Goal: Task Accomplishment & Management: Manage account settings

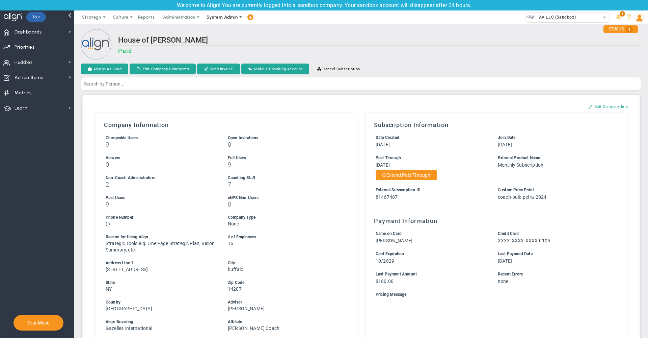
click at [222, 18] on span "System Admin" at bounding box center [222, 17] width 31 height 5
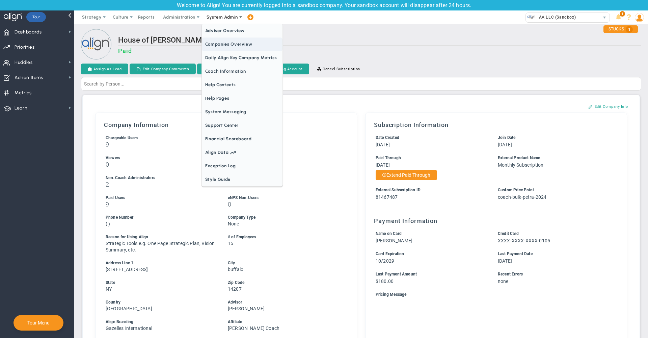
click at [224, 49] on span "Companies Overview" at bounding box center [242, 44] width 81 height 14
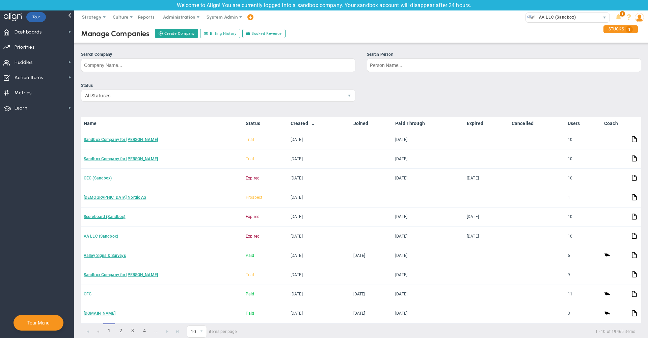
click at [377, 32] on div "Manage Companies Create Company Billing History Booked Revenue" at bounding box center [362, 33] width 588 height 19
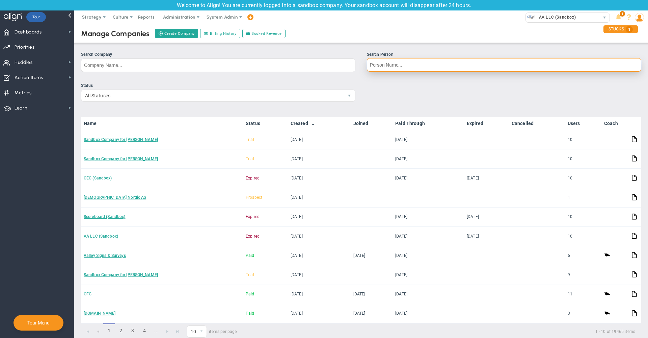
click at [395, 69] on input "Search Person" at bounding box center [504, 65] width 275 height 14
type input "[PERSON_NAME]"
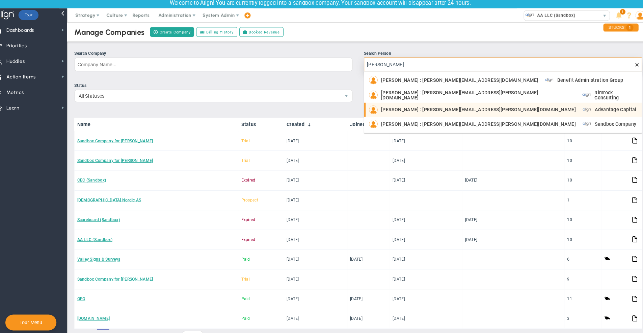
click at [381, 107] on span "[PERSON_NAME] : [PERSON_NAME][EMAIL_ADDRESS][PERSON_NAME][DOMAIN_NAME]" at bounding box center [476, 109] width 190 height 5
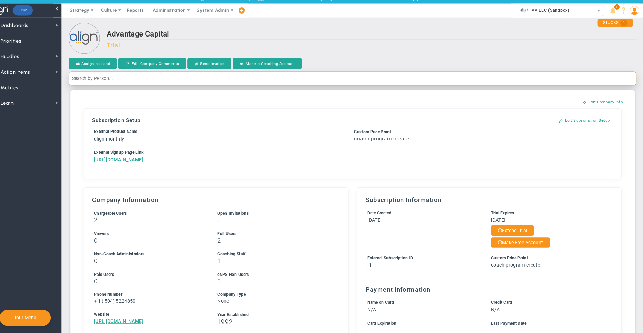
click at [415, 77] on input "text" at bounding box center [359, 84] width 556 height 14
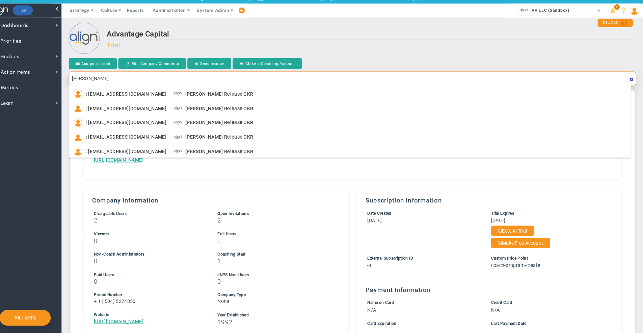
type input "[PERSON_NAME]"
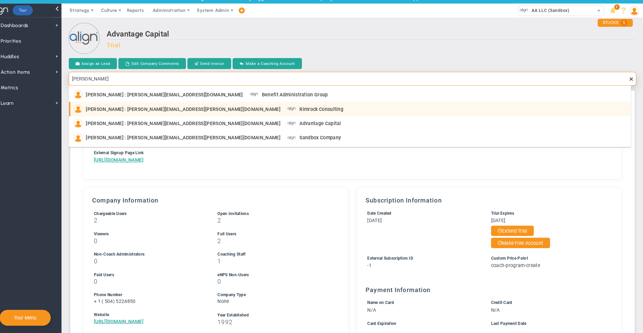
click at [334, 109] on div "[PERSON_NAME] : [PERSON_NAME][EMAIL_ADDRESS][PERSON_NAME][DOMAIN_NAME] Rimrock …" at bounding box center [357, 113] width 542 height 8
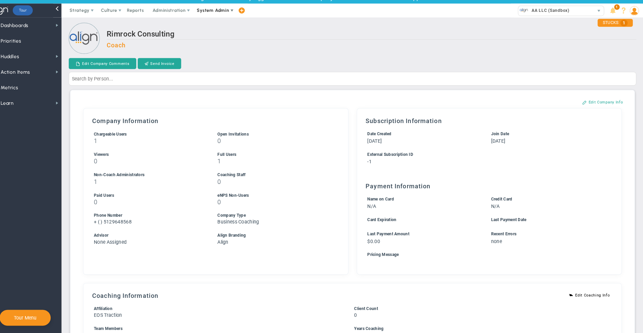
click at [207, 15] on span "System Admin" at bounding box center [222, 17] width 31 height 5
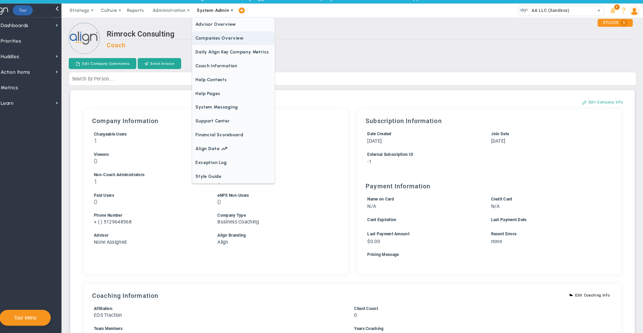
click at [211, 37] on span "Companies Overview" at bounding box center [242, 44] width 81 height 14
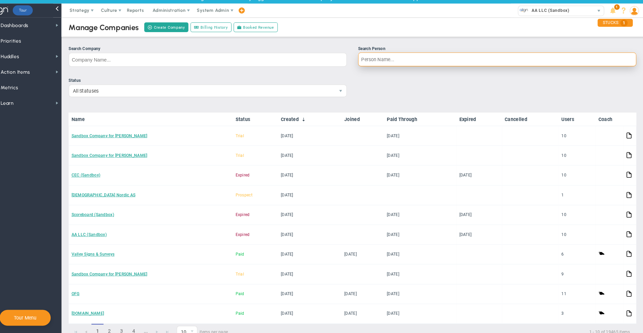
click at [393, 58] on input "Search Person" at bounding box center [500, 65] width 272 height 14
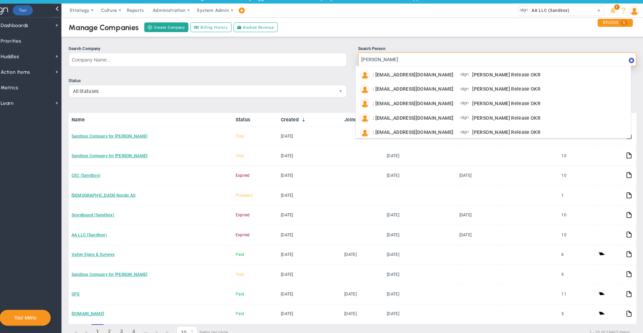
type input "[PERSON_NAME]"
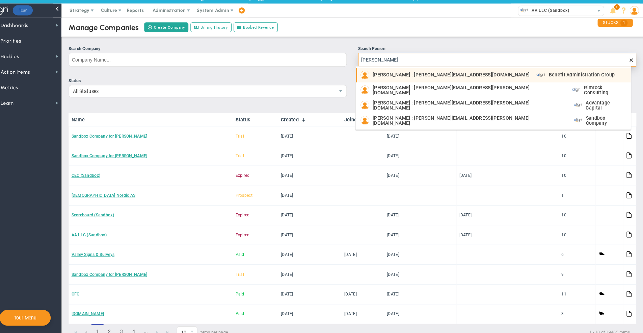
click at [396, 78] on span "[PERSON_NAME] : [PERSON_NAME][EMAIL_ADDRESS][DOMAIN_NAME]" at bounding box center [456, 80] width 154 height 5
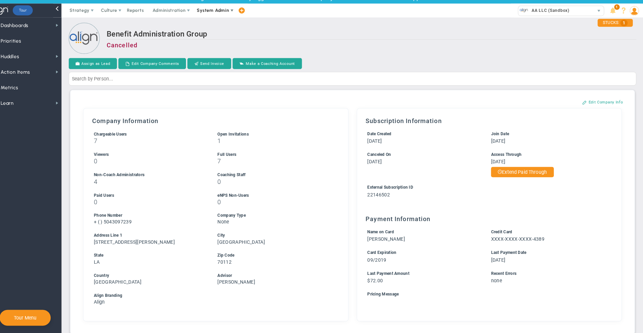
click at [210, 15] on span "System Admin" at bounding box center [222, 17] width 31 height 5
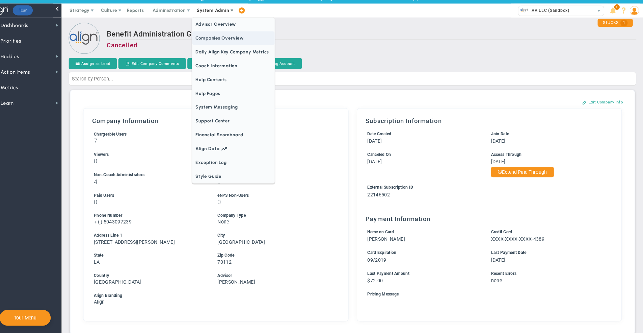
click at [212, 40] on span "Companies Overview" at bounding box center [242, 44] width 81 height 14
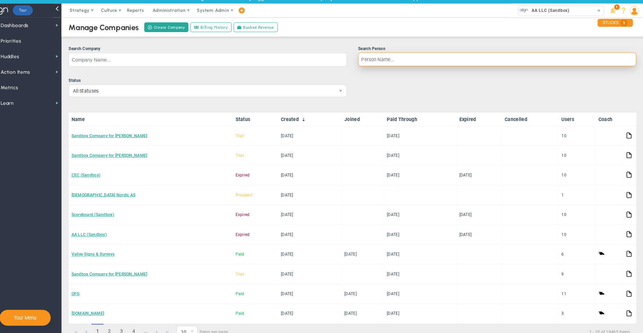
click at [392, 60] on input "Search Person" at bounding box center [500, 65] width 272 height 14
type input "[PERSON_NAME]"
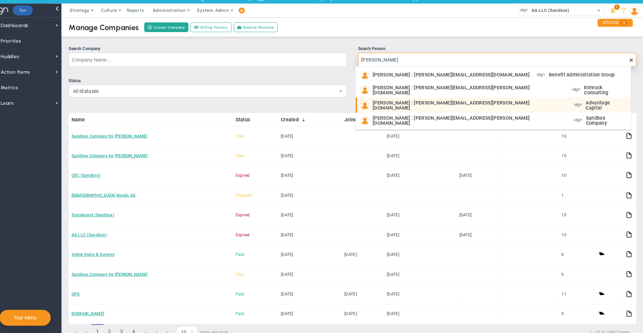
click at [390, 105] on span "[PERSON_NAME] : [PERSON_NAME][EMAIL_ADDRESS][PERSON_NAME][DOMAIN_NAME]" at bounding box center [474, 109] width 190 height 9
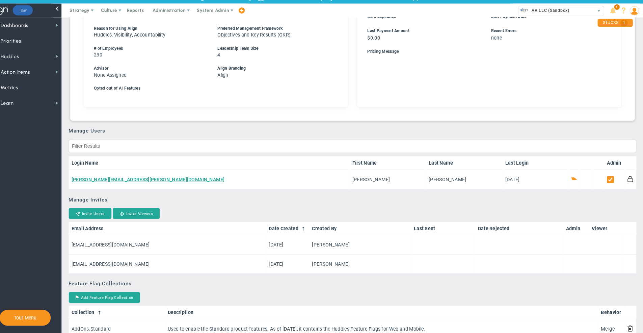
scroll to position [303, 0]
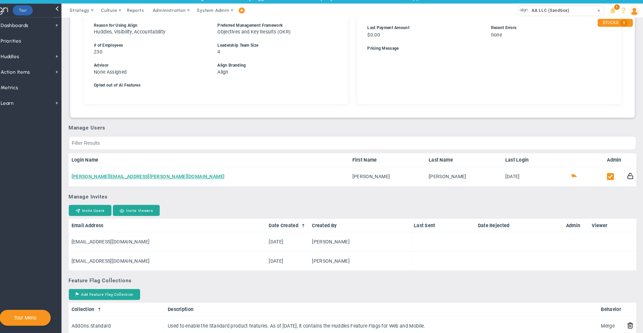
click at [340, 135] on div "Manage Users Login Name First Name Last Name Last Login Admin [PERSON_NAME][EMA…" at bounding box center [359, 159] width 556 height 60
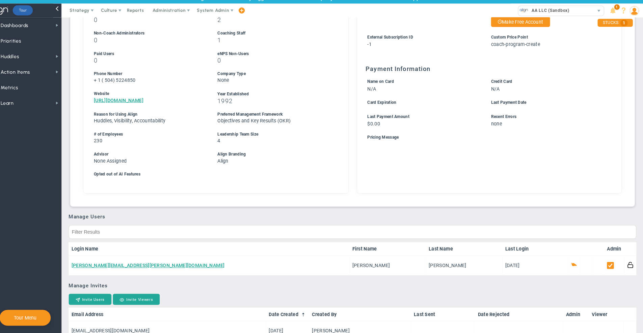
scroll to position [224, 0]
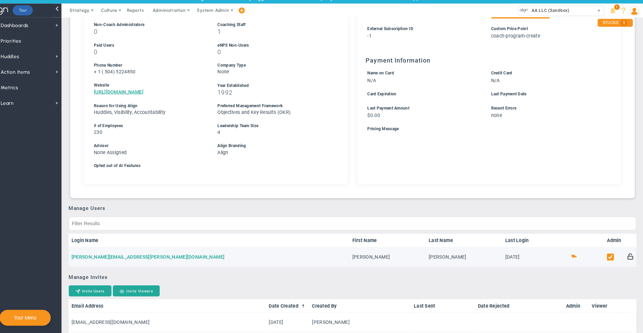
click at [84, 257] on link "[PERSON_NAME][EMAIL_ADDRESS][PERSON_NAME][DOMAIN_NAME]" at bounding box center [159, 257] width 150 height 5
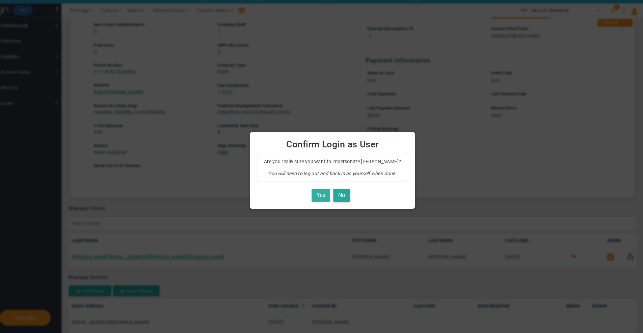
click at [319, 191] on button "Yes" at bounding box center [328, 197] width 18 height 13
